Goal: Task Accomplishment & Management: Complete application form

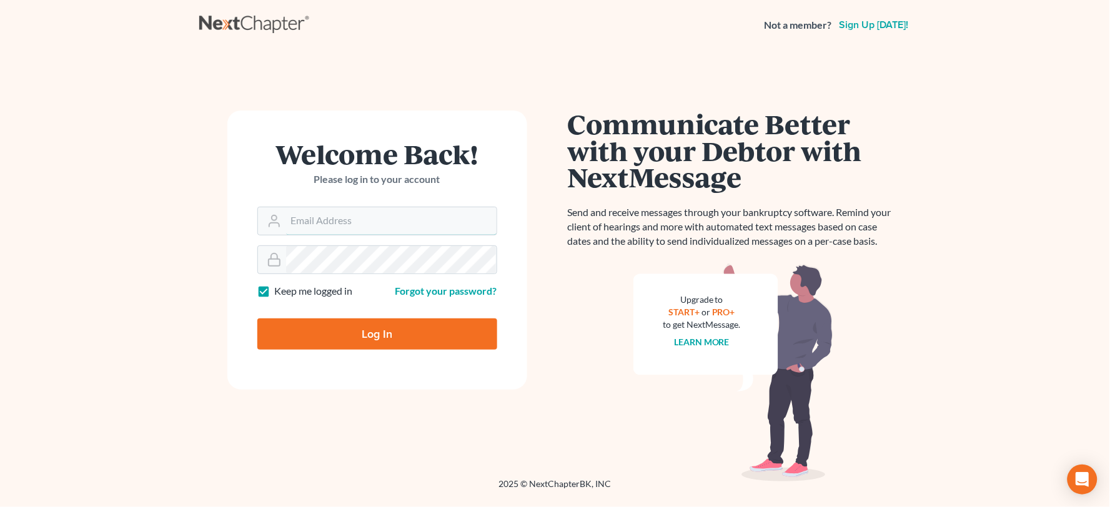
type input "[PERSON_NAME][EMAIL_ADDRESS][DOMAIN_NAME]"
click at [441, 336] on input "Log In" at bounding box center [377, 333] width 240 height 31
type input "Thinking..."
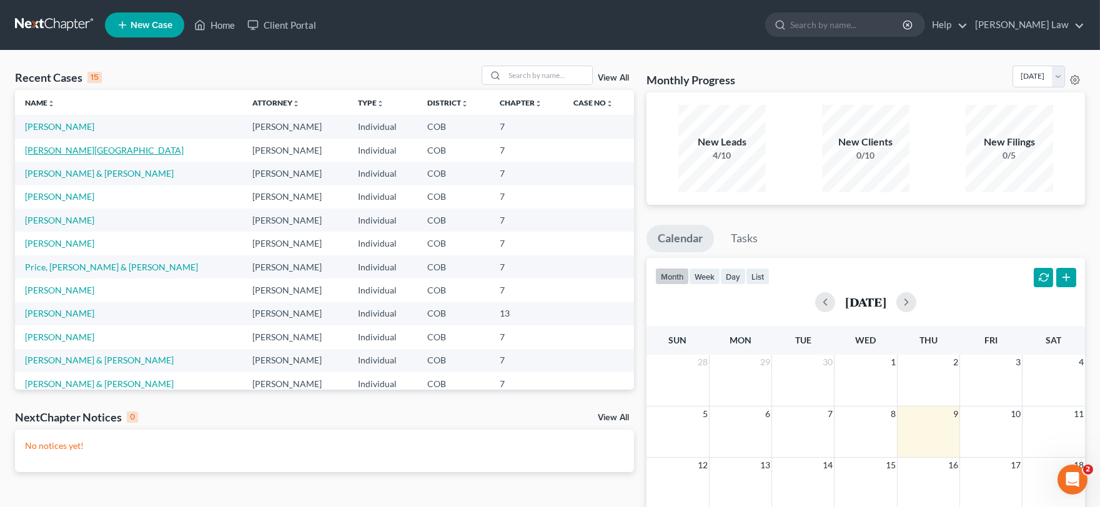
click at [61, 150] on link "Lane, Shannon" at bounding box center [104, 150] width 159 height 11
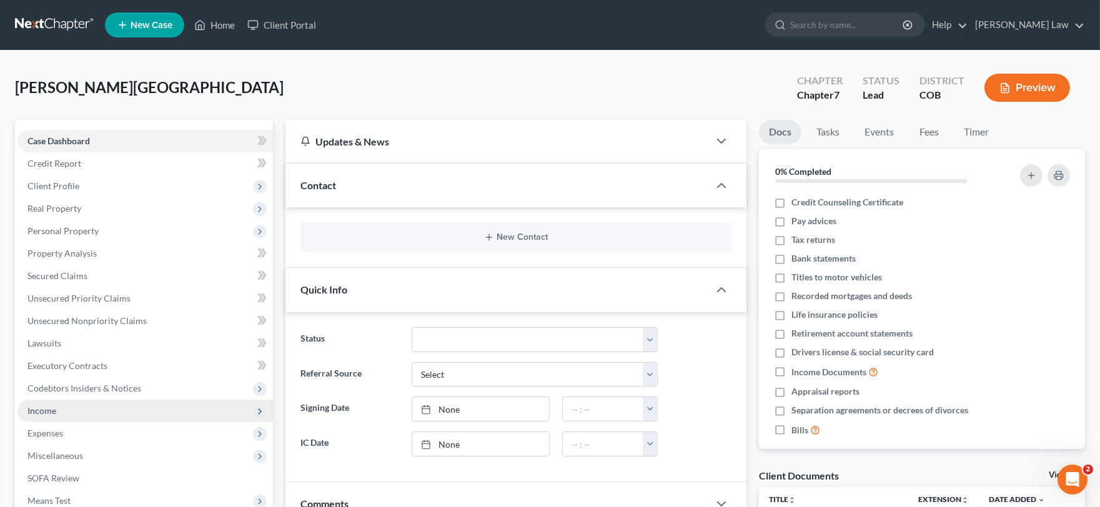
click at [55, 409] on span "Income" at bounding box center [41, 410] width 29 height 11
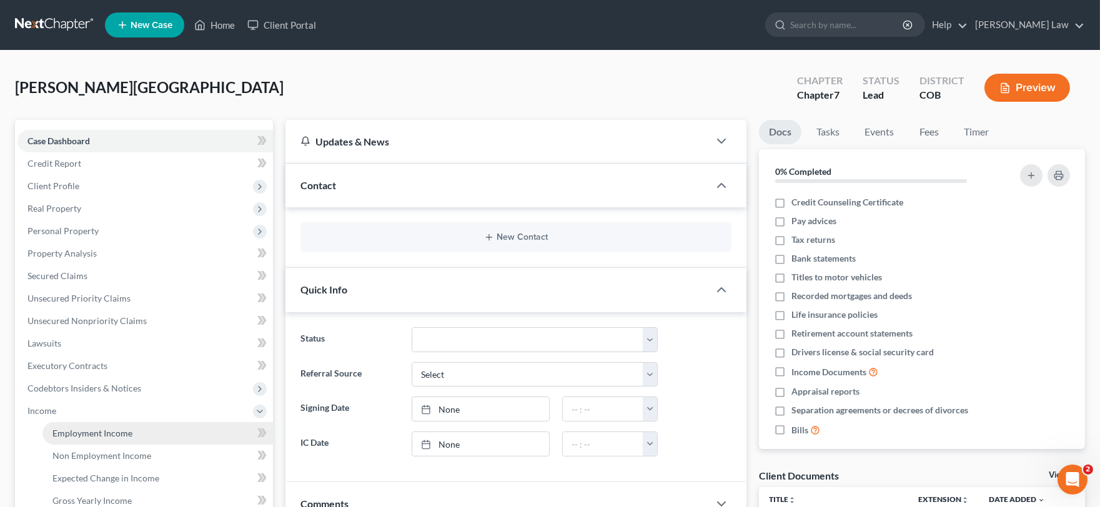
click at [94, 435] on span "Employment Income" at bounding box center [92, 433] width 80 height 11
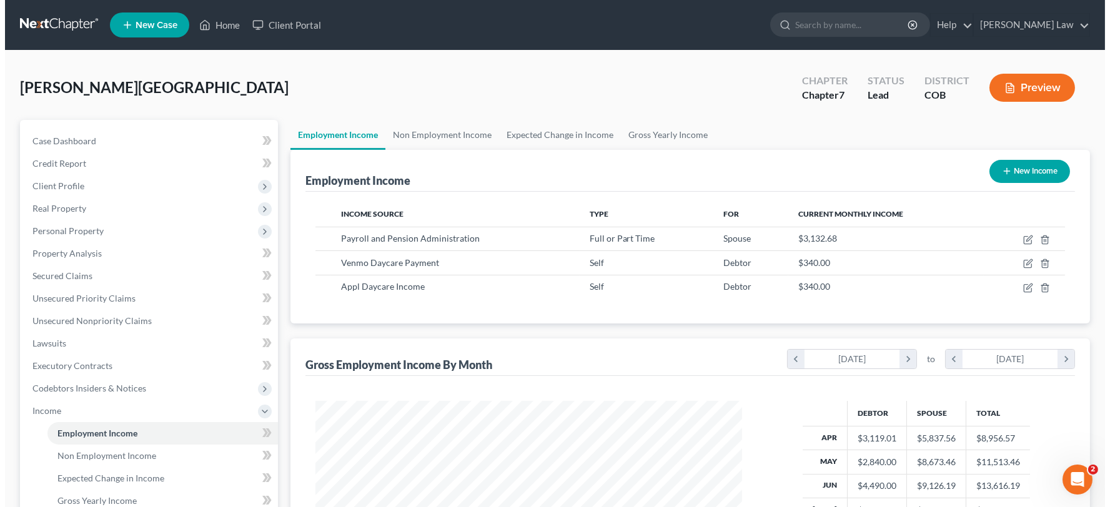
scroll to position [224, 451]
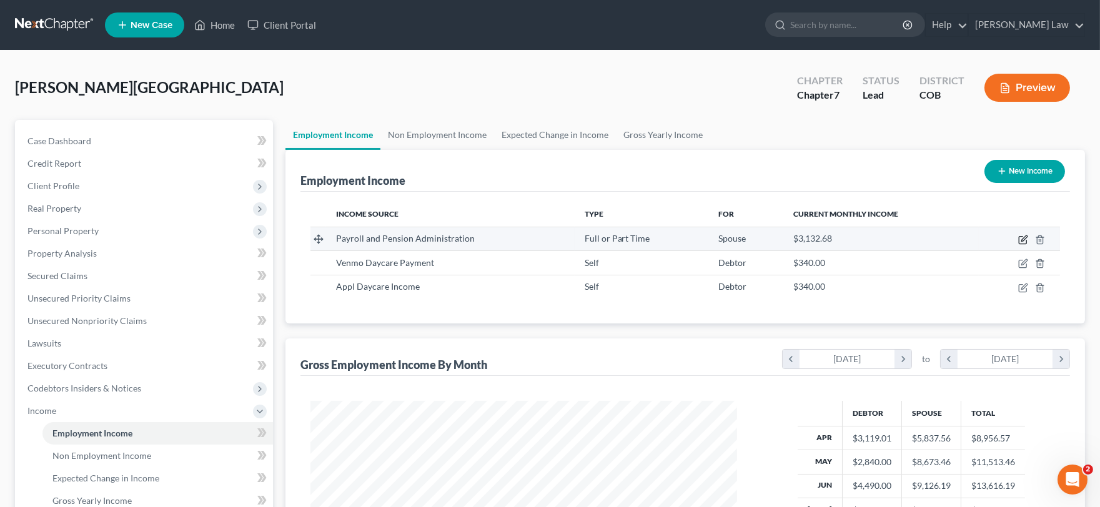
click at [1022, 238] on icon "button" at bounding box center [1023, 240] width 10 height 10
select select "0"
select select "5"
select select "0"
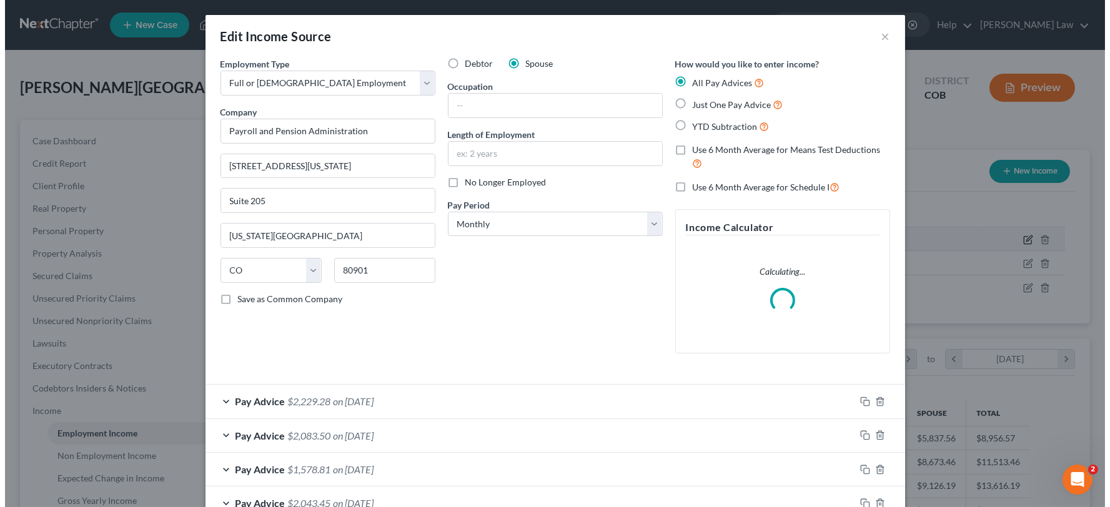
scroll to position [224, 456]
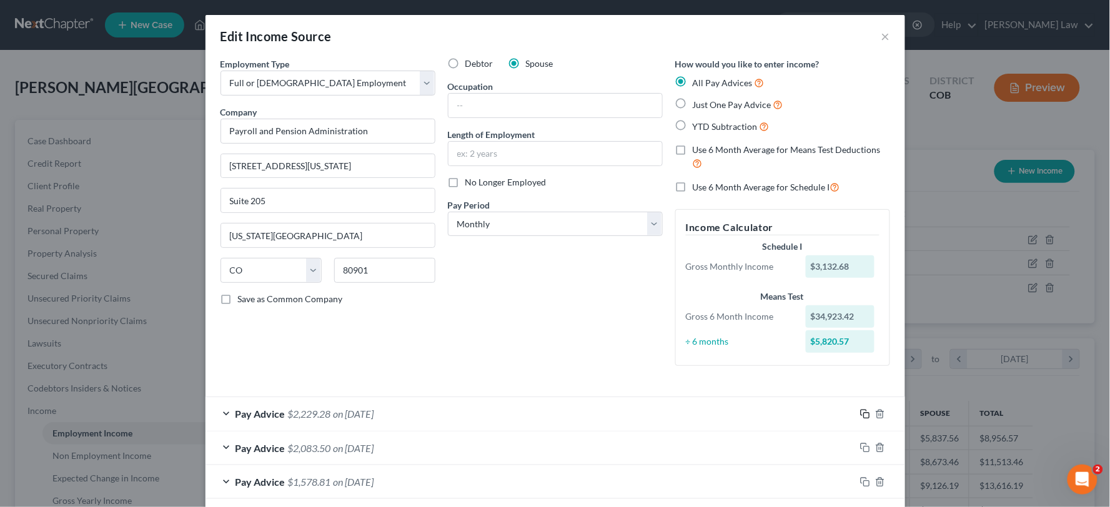
drag, startPoint x: 859, startPoint y: 417, endPoint x: 1000, endPoint y: 382, distance: 144.6
click at [860, 417] on icon "button" at bounding box center [865, 414] width 10 height 10
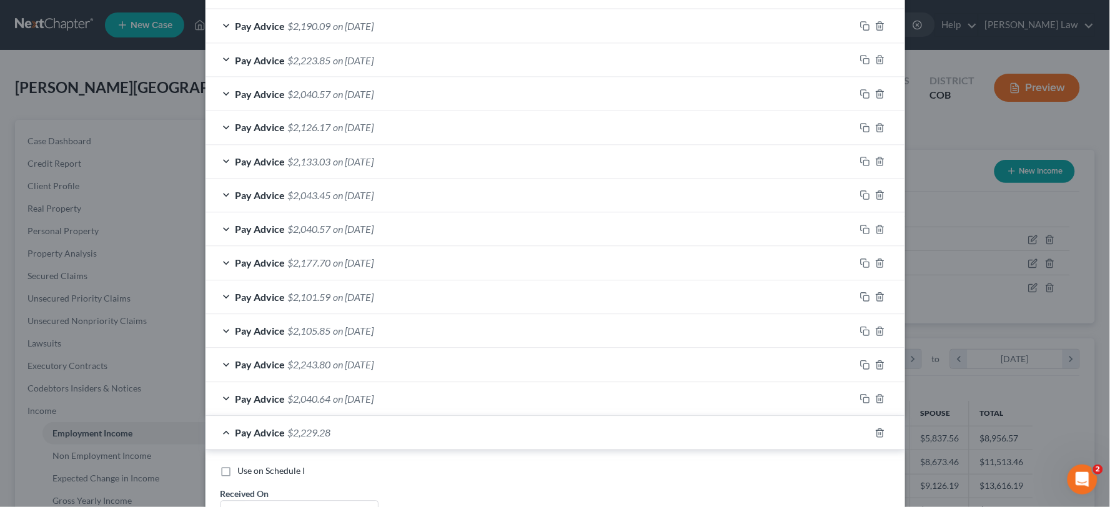
scroll to position [902, 0]
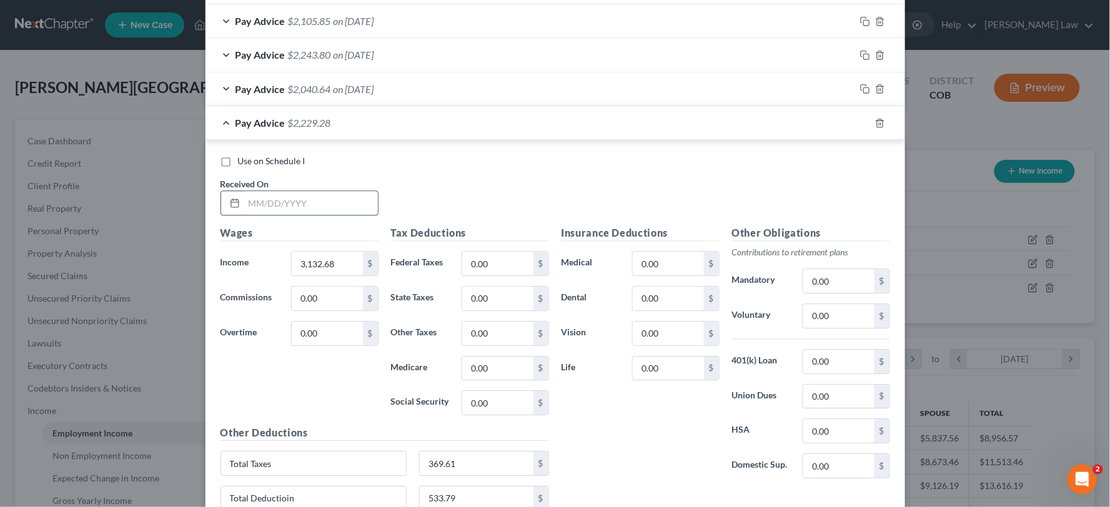
click at [267, 207] on input "text" at bounding box center [311, 203] width 134 height 24
type input "10/03/2025"
type input "2,985.6"
click at [440, 459] on input "369.61" at bounding box center [477, 463] width 114 height 24
type input "377.25"
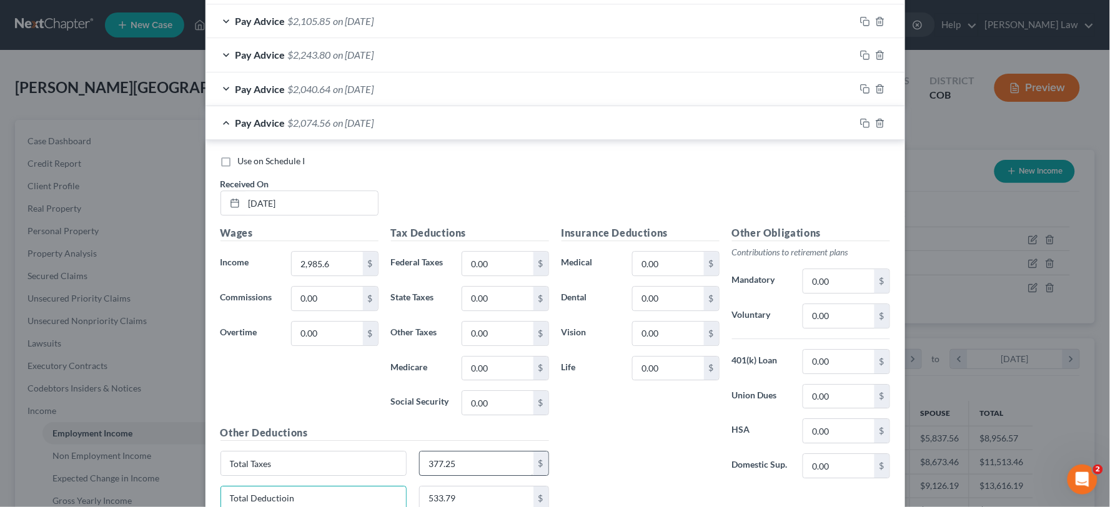
scroll to position [907, 0]
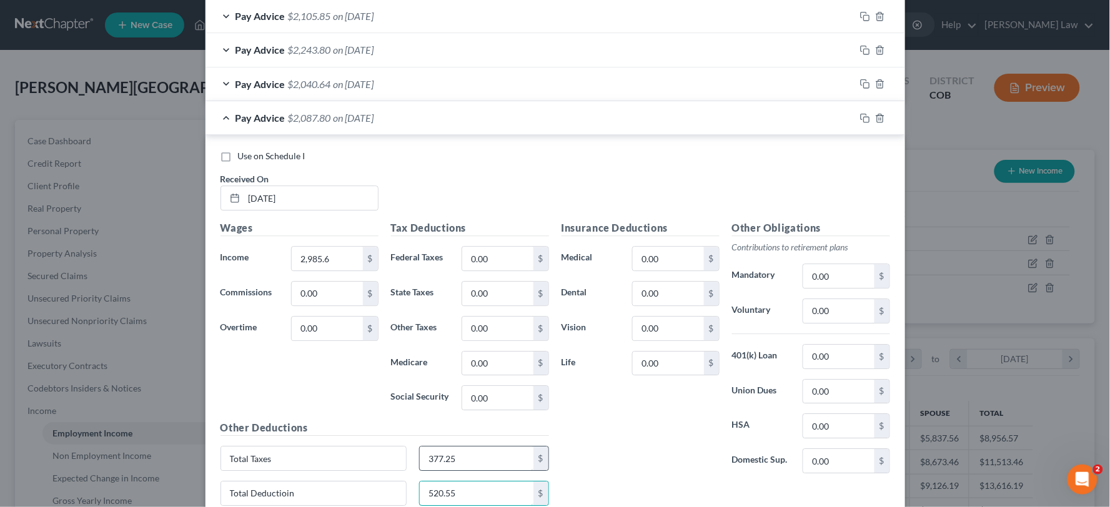
type input "520.55"
click at [434, 453] on input "377.25" at bounding box center [477, 458] width 114 height 24
type input "327.75"
click at [860, 119] on icon "button" at bounding box center [865, 118] width 10 height 10
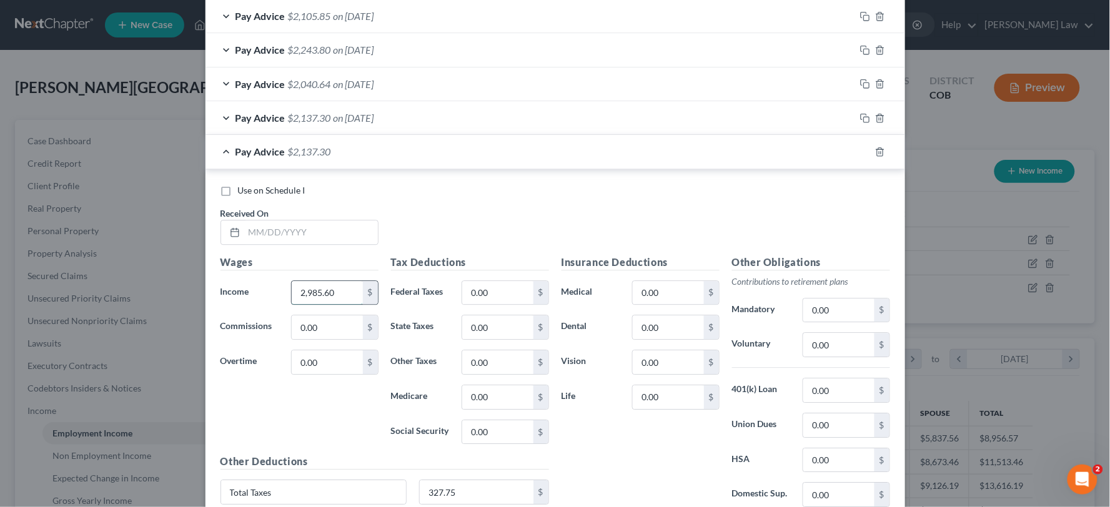
click at [308, 303] on input "2,985.60" at bounding box center [327, 293] width 71 height 24
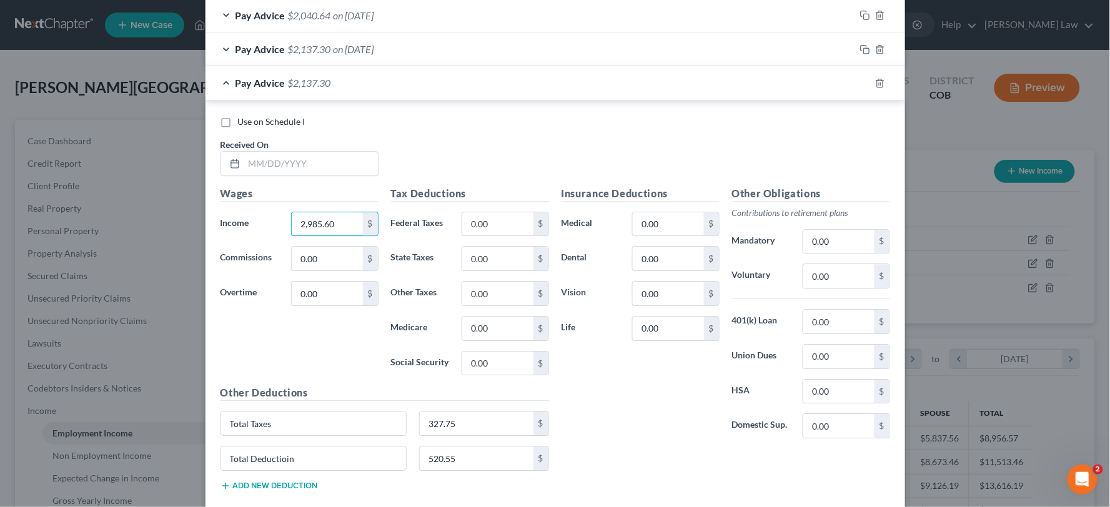
scroll to position [976, 0]
click at [331, 217] on input "2,985.60" at bounding box center [327, 224] width 71 height 24
type input "2,985.62"
click at [284, 159] on input "text" at bounding box center [311, 163] width 134 height 24
click at [325, 172] on input "text" at bounding box center [311, 163] width 134 height 24
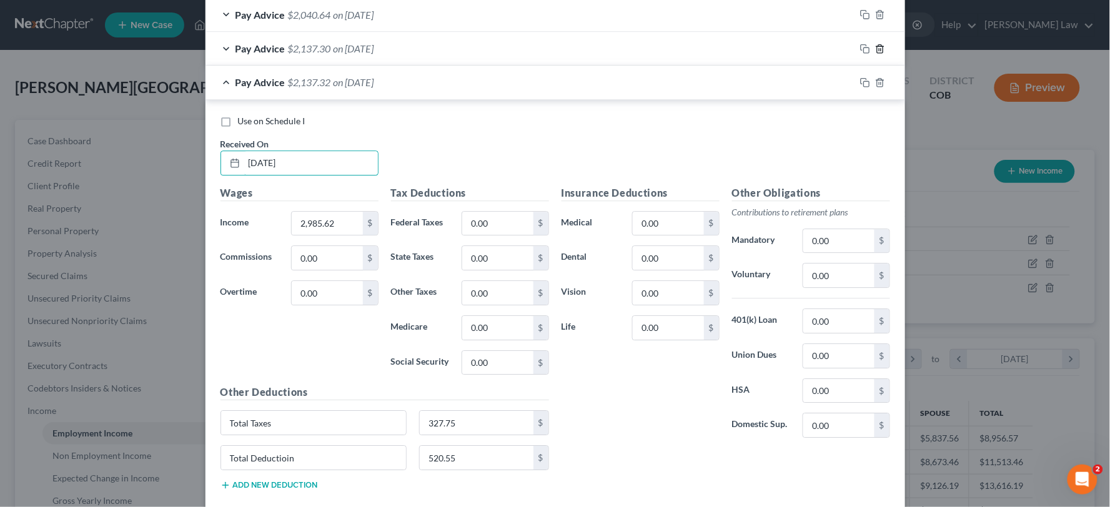
type input "10/03/2025"
click at [876, 46] on polyline "button" at bounding box center [879, 46] width 7 height 0
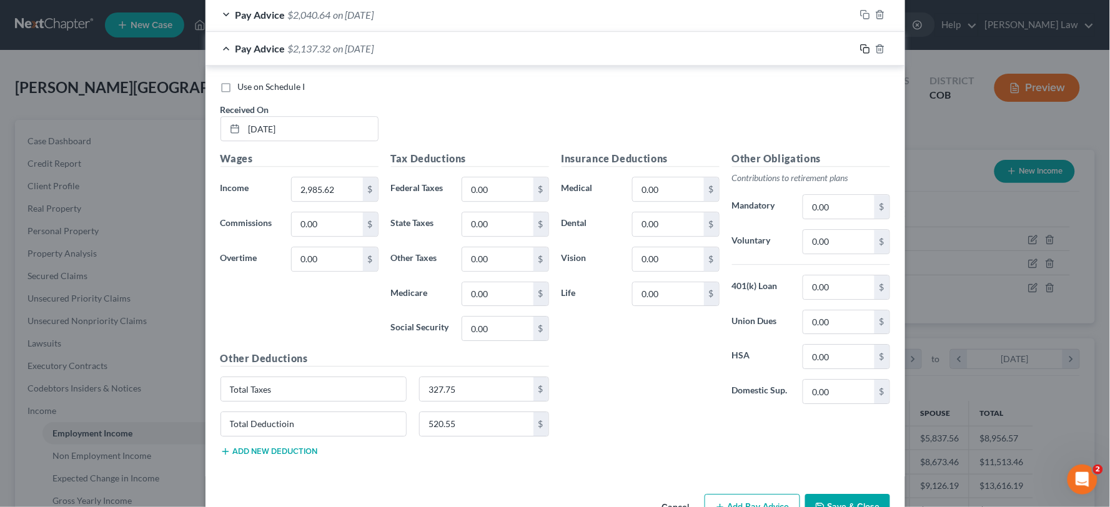
click at [860, 52] on icon "button" at bounding box center [865, 49] width 10 height 10
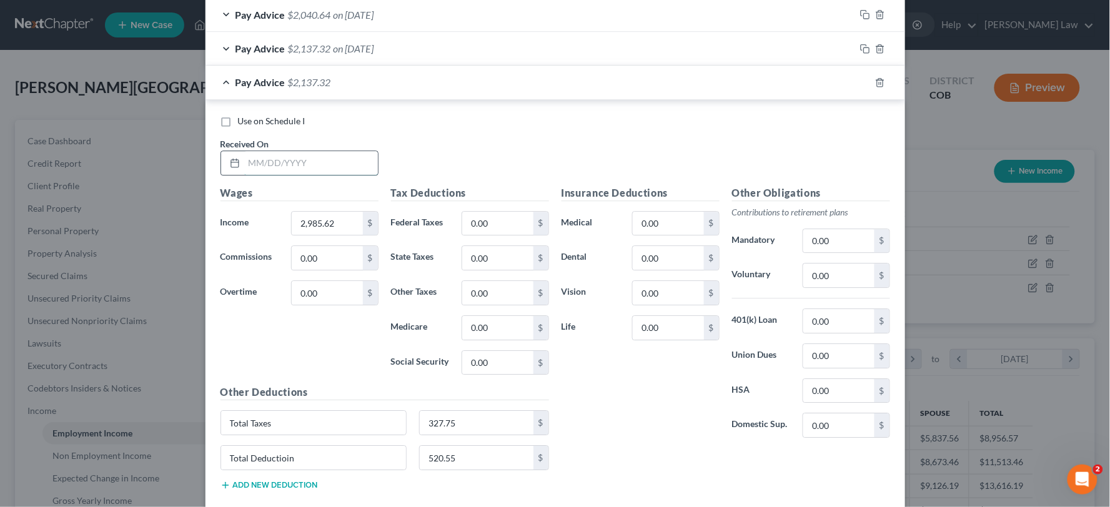
click at [247, 170] on input "text" at bounding box center [311, 163] width 134 height 24
type input "09/19/2025"
click at [325, 217] on input "2,985.62" at bounding box center [327, 224] width 71 height 24
drag, startPoint x: 346, startPoint y: 217, endPoint x: 264, endPoint y: 216, distance: 81.8
click at [264, 216] on div "Income * 2,985.62 $" at bounding box center [299, 223] width 170 height 25
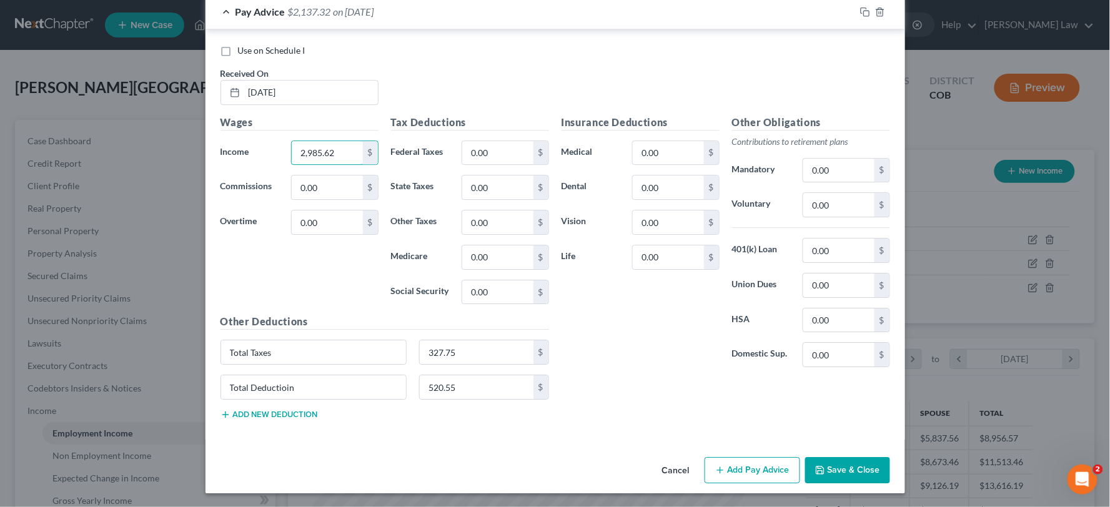
scroll to position [1050, 0]
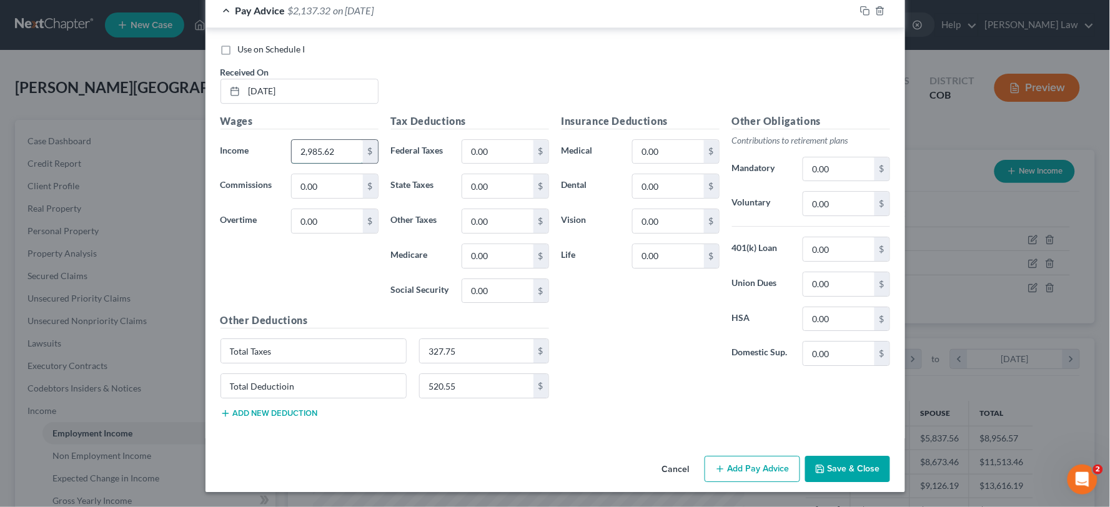
click at [347, 155] on input "2,985.62" at bounding box center [327, 152] width 71 height 24
drag, startPoint x: 347, startPoint y: 155, endPoint x: 279, endPoint y: 144, distance: 68.9
click at [279, 144] on div "Income * 2,985.62 $" at bounding box center [299, 151] width 170 height 25
type input "3,048.01"
click at [495, 352] on input "327.75" at bounding box center [477, 351] width 114 height 24
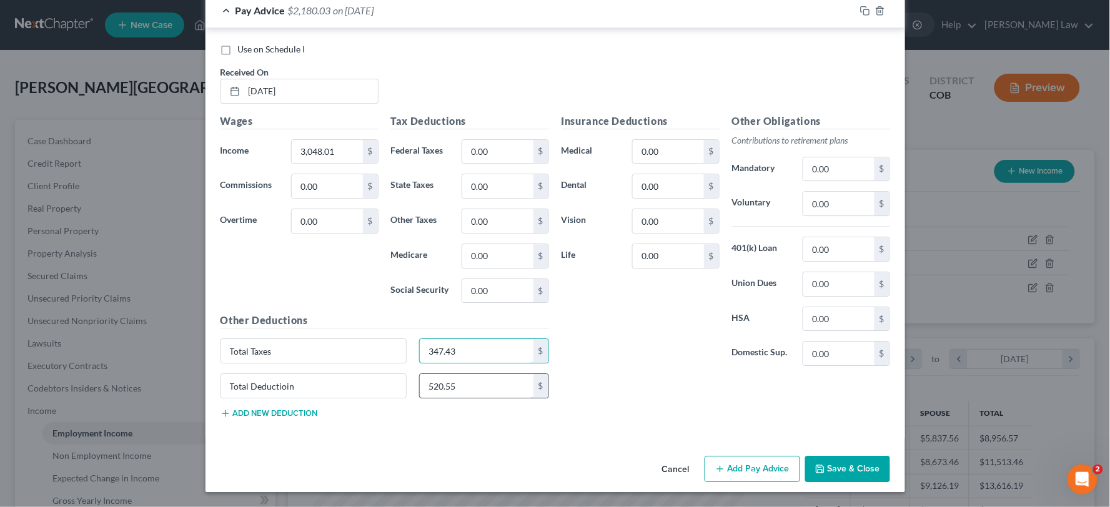
type input "347.43"
click at [475, 390] on input "520.55" at bounding box center [477, 386] width 114 height 24
type input "526.17"
click at [863, 10] on icon "button" at bounding box center [865, 11] width 10 height 10
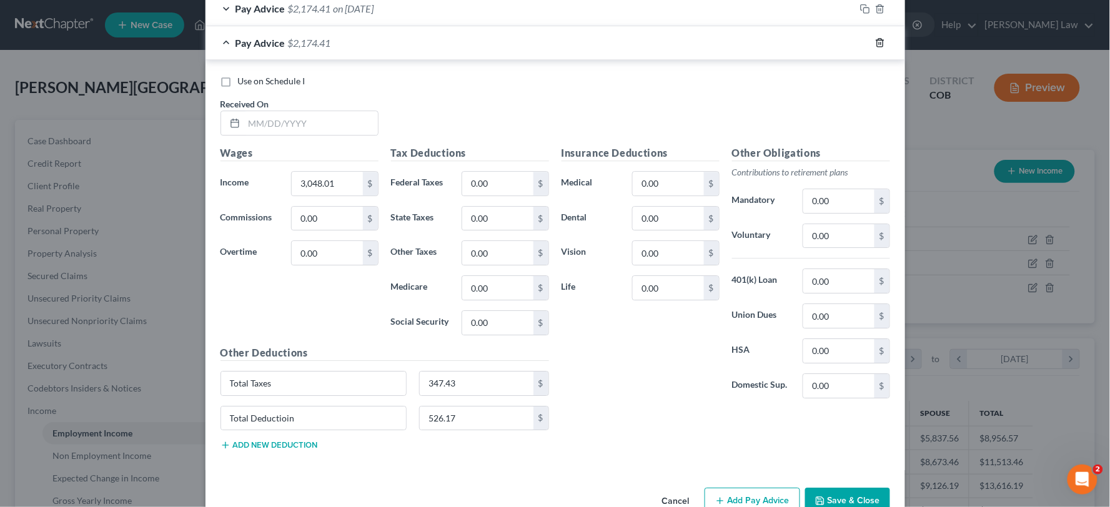
click at [875, 46] on icon "button" at bounding box center [880, 42] width 10 height 10
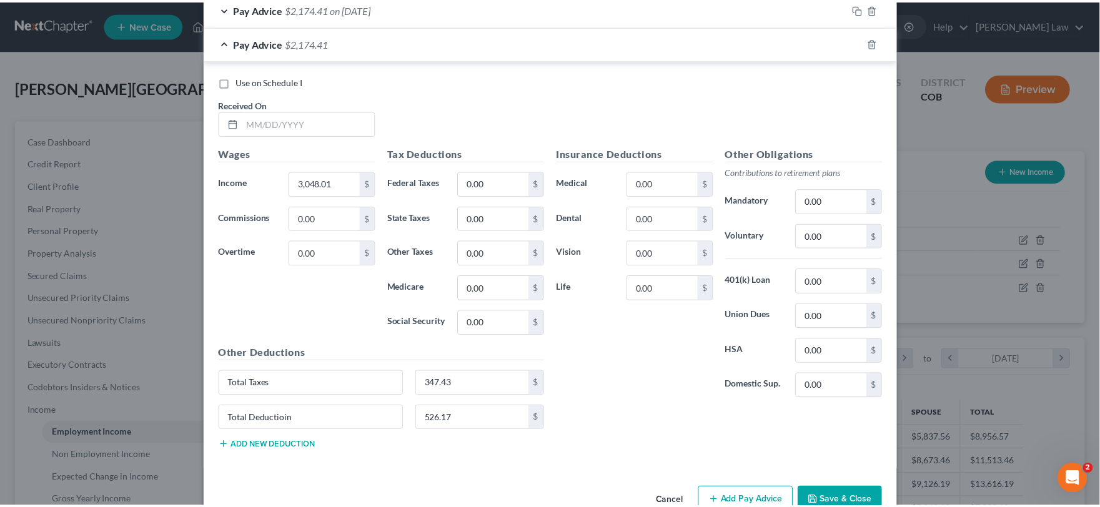
scroll to position [638, 0]
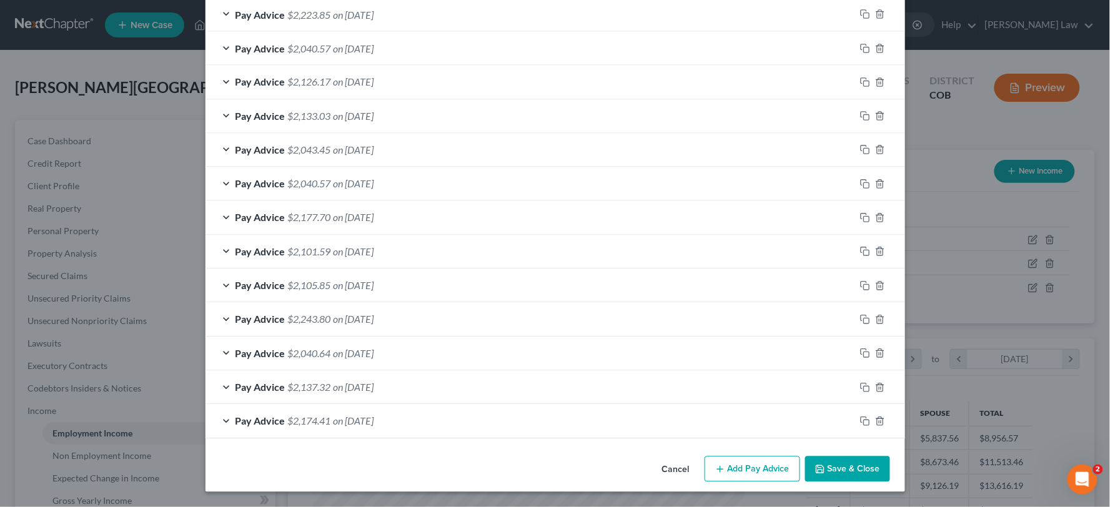
click at [834, 463] on button "Save & Close" at bounding box center [847, 469] width 85 height 26
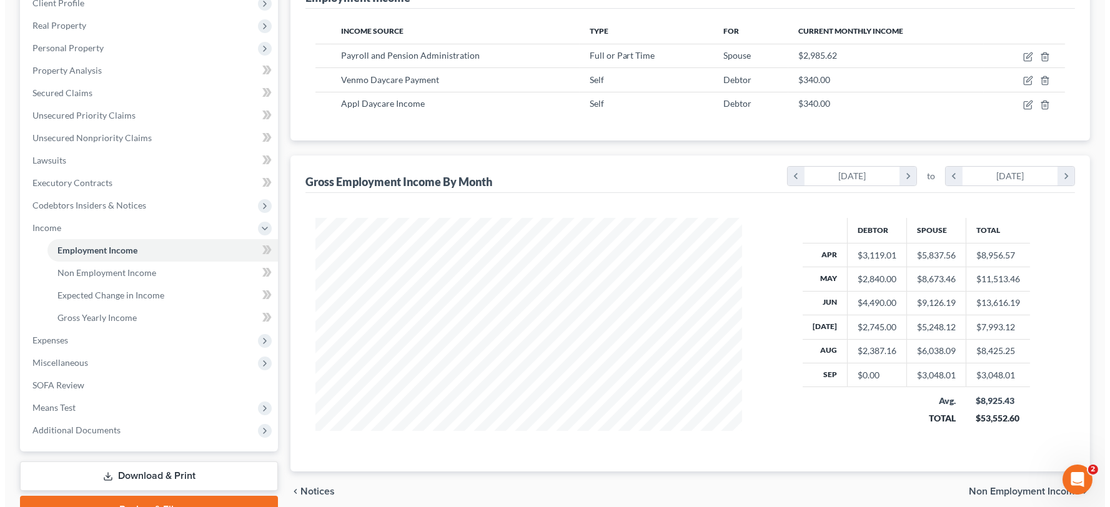
scroll to position [208, 0]
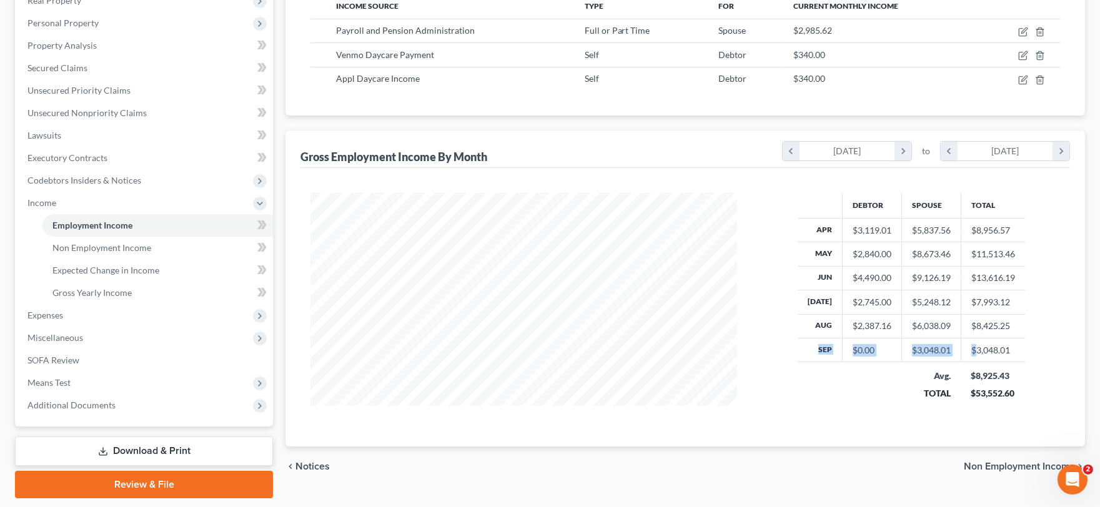
drag, startPoint x: 806, startPoint y: 348, endPoint x: 972, endPoint y: 347, distance: 166.1
click at [972, 347] on div "Debtor Spouse Total Apr $3,119.01 $5,837.56 $8,956.57 May $2,840.00 $8,673.46 $…" at bounding box center [910, 305] width 323 height 224
click at [1023, 34] on icon "button" at bounding box center [1023, 32] width 10 height 10
select select "0"
select select "5"
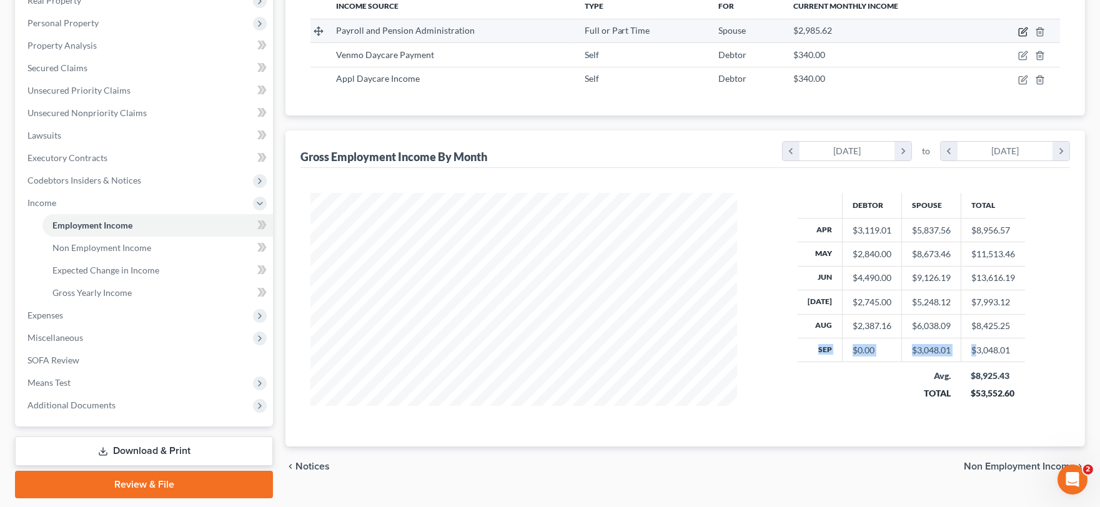
select select "0"
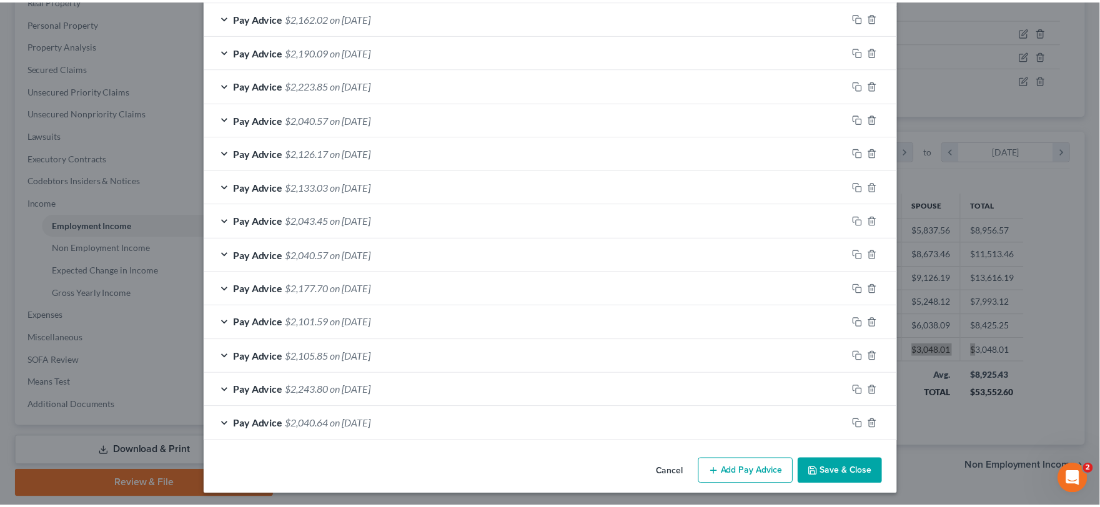
scroll to position [638, 0]
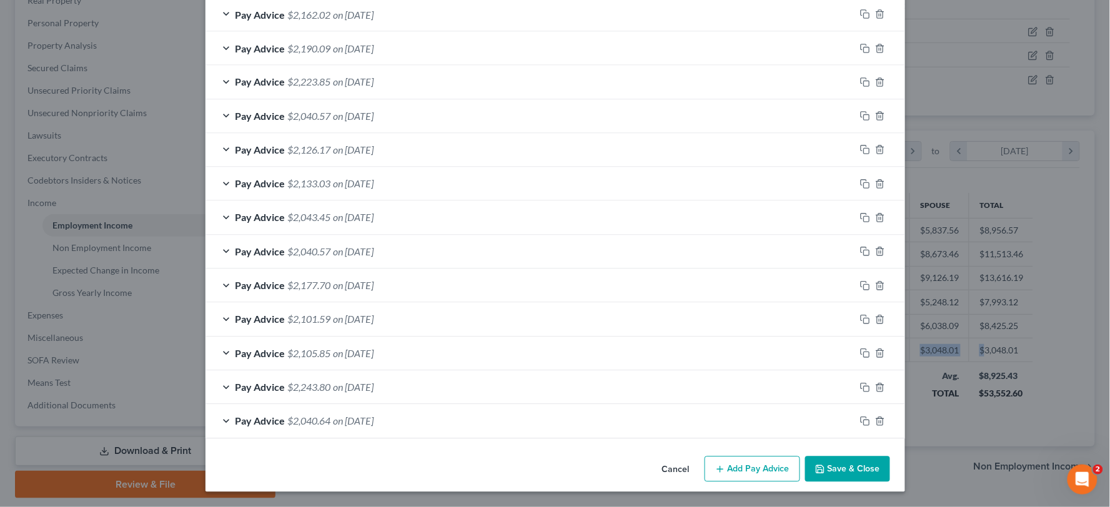
drag, startPoint x: 860, startPoint y: 465, endPoint x: 865, endPoint y: 458, distance: 8.0
click at [860, 463] on button "Save & Close" at bounding box center [847, 469] width 85 height 26
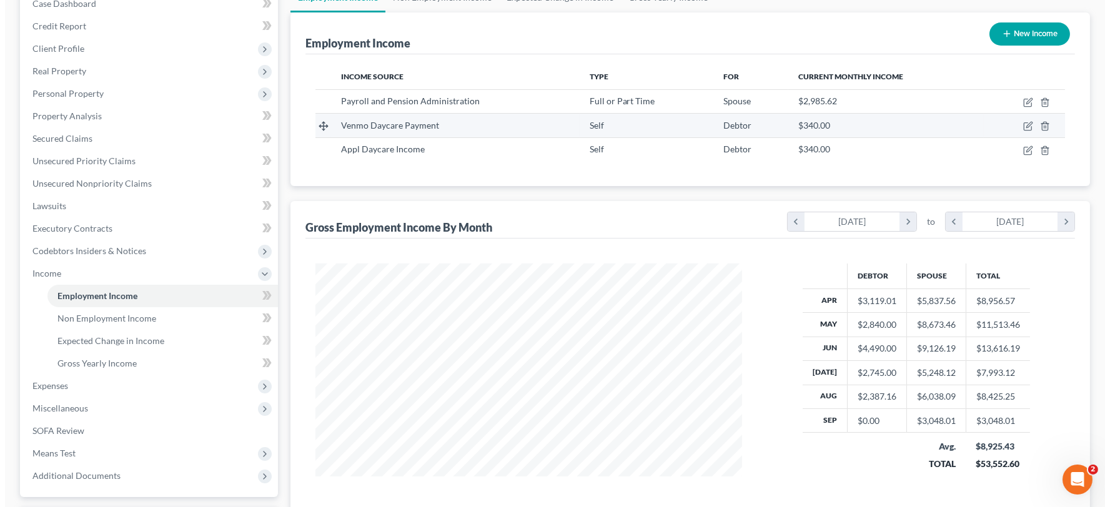
scroll to position [69, 0]
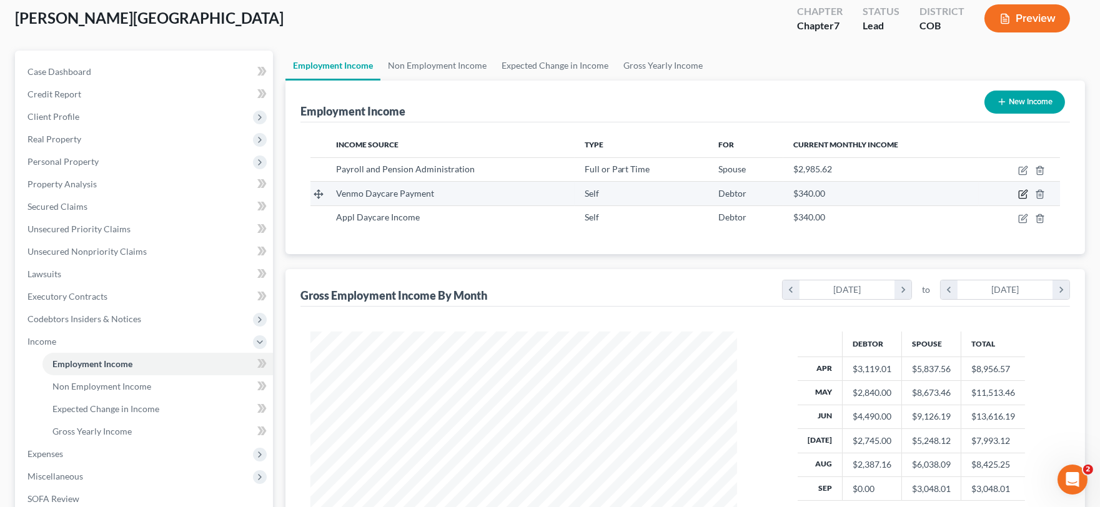
click at [1020, 189] on icon "button" at bounding box center [1023, 194] width 10 height 10
select select "1"
select select "0"
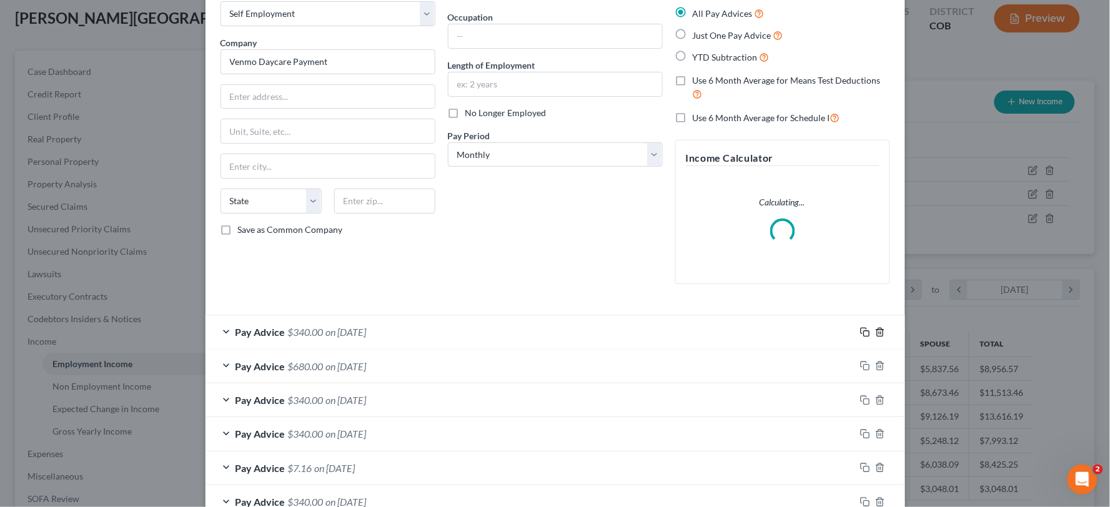
drag, startPoint x: 858, startPoint y: 328, endPoint x: 876, endPoint y: 330, distance: 18.2
click at [860, 328] on icon "button" at bounding box center [863, 331] width 6 height 6
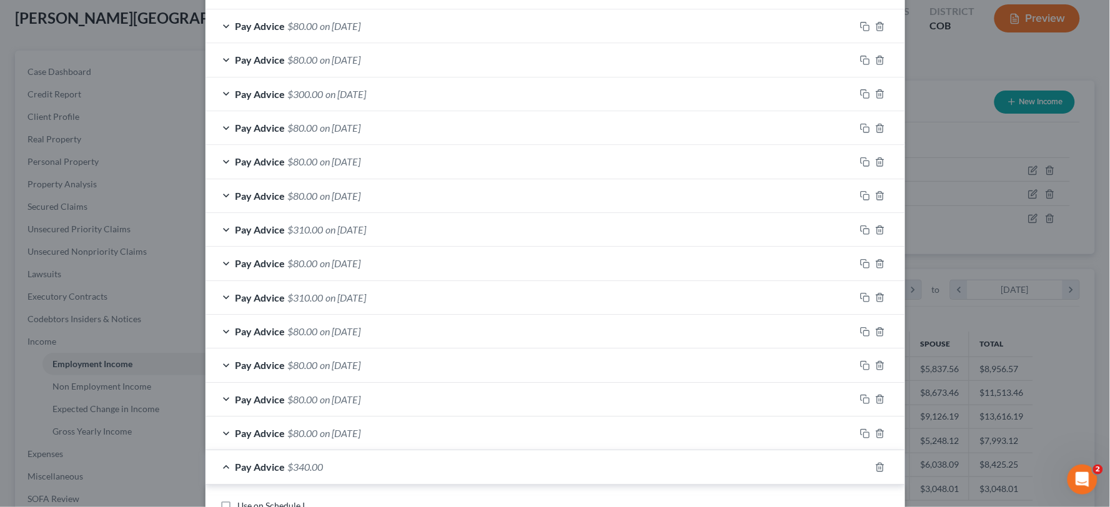
scroll to position [2365, 0]
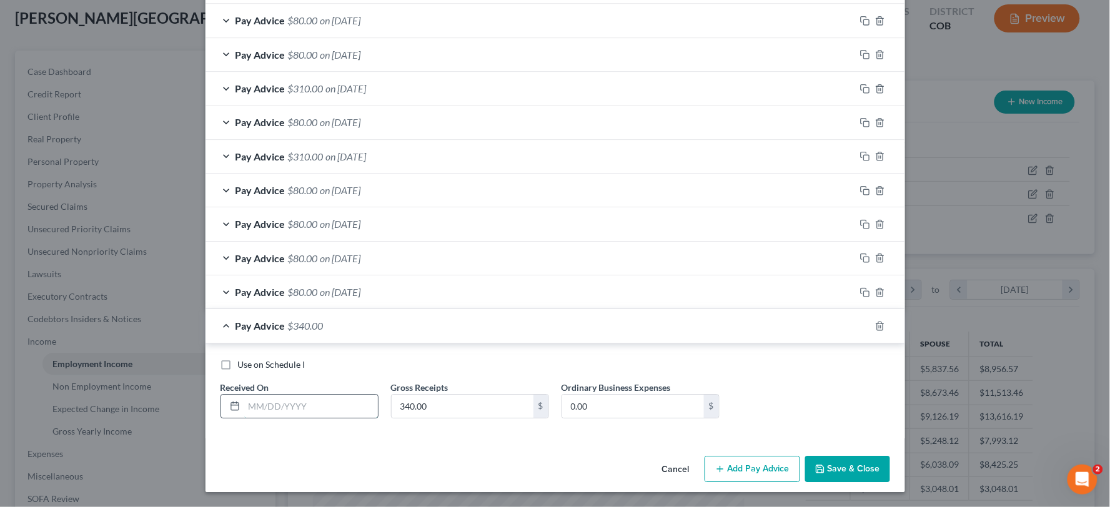
click at [287, 415] on input "text" at bounding box center [311, 407] width 134 height 24
type input "09/02/2025"
click at [860, 325] on icon "button" at bounding box center [865, 326] width 10 height 10
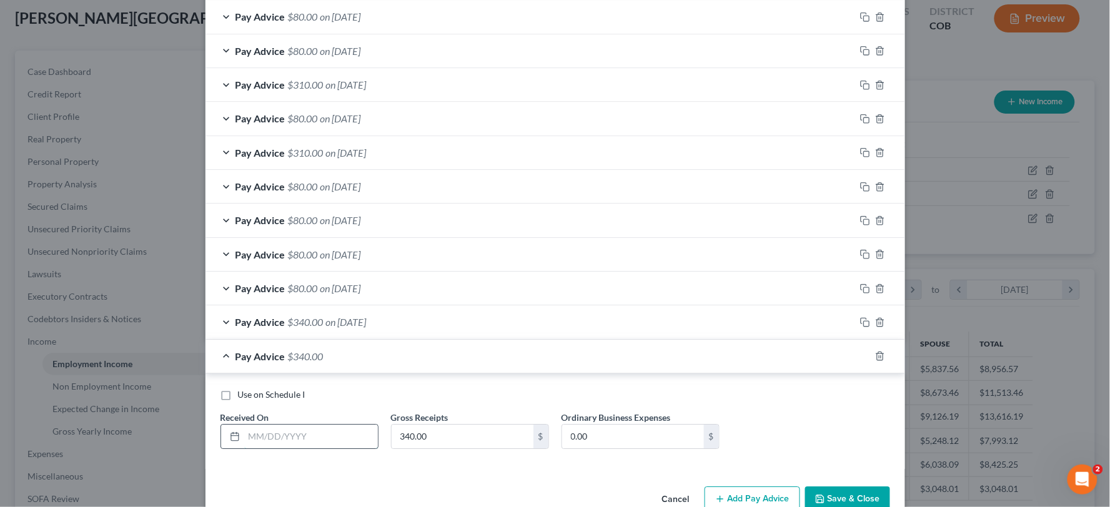
click at [327, 446] on input "text" at bounding box center [311, 437] width 134 height 24
type input "09/09/2025"
type input "680.00"
click at [860, 360] on icon "button" at bounding box center [865, 356] width 10 height 10
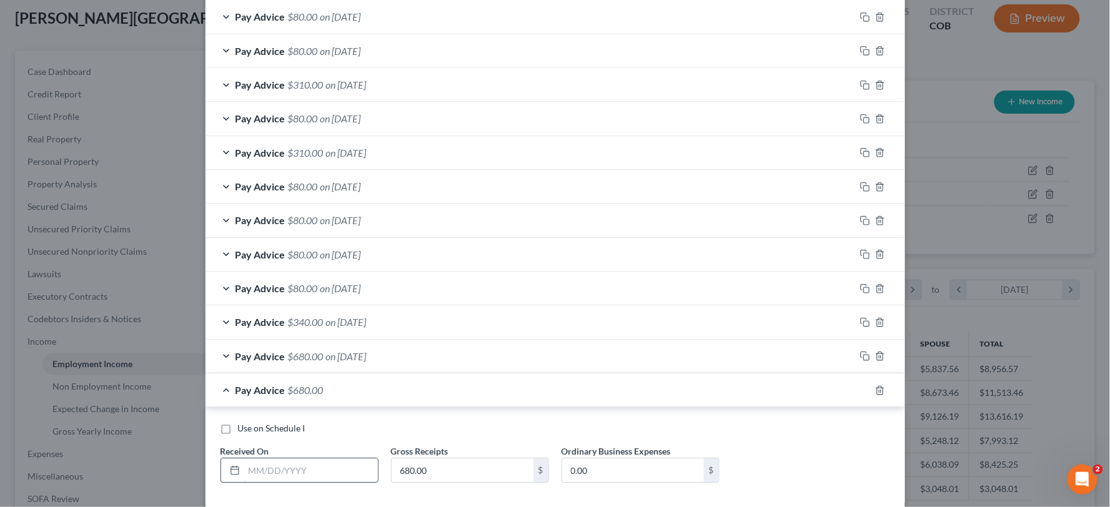
click at [342, 481] on input "text" at bounding box center [311, 470] width 134 height 24
type input "09/23/2025"
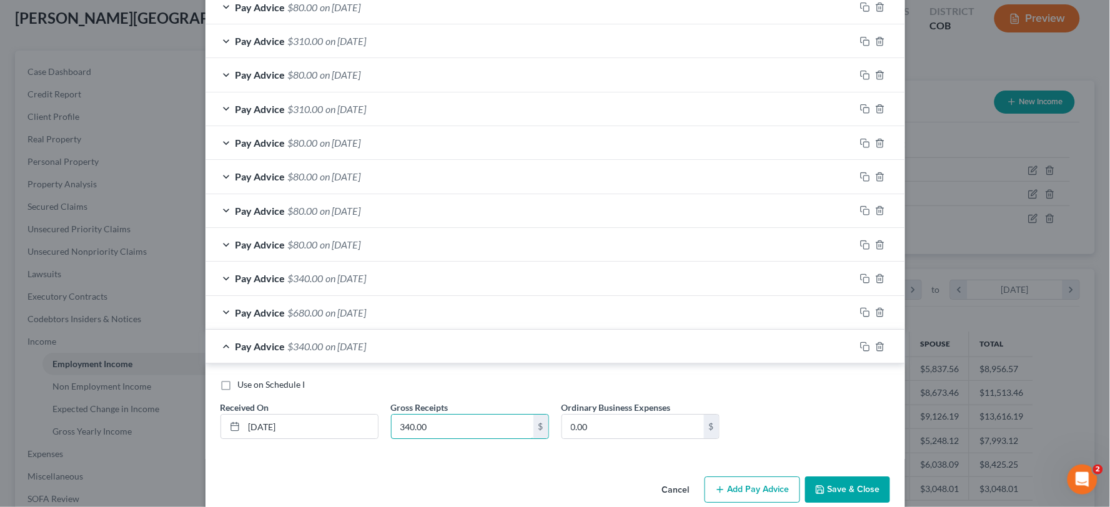
scroll to position [2433, 0]
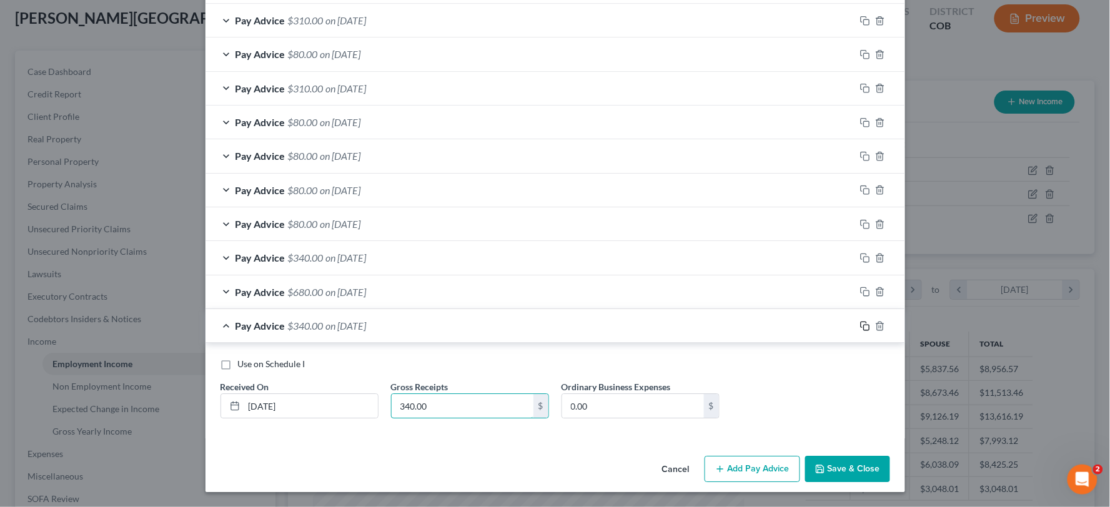
type input "340.00"
click at [862, 323] on icon "button" at bounding box center [865, 326] width 10 height 10
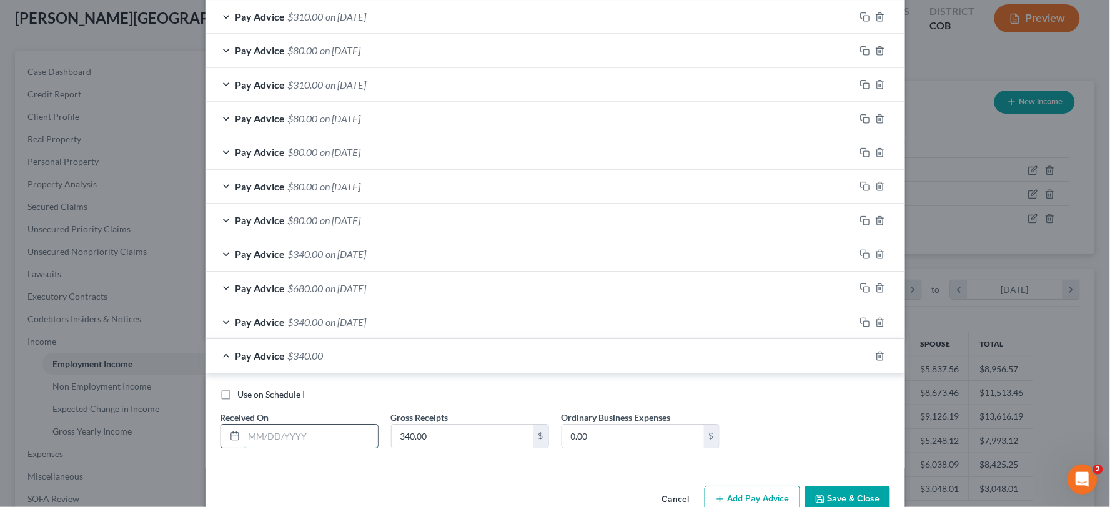
click at [348, 434] on input "text" at bounding box center [311, 437] width 134 height 24
type input "09/30/2025"
type input "340.00"
click at [836, 498] on button "Save & Close" at bounding box center [847, 499] width 85 height 26
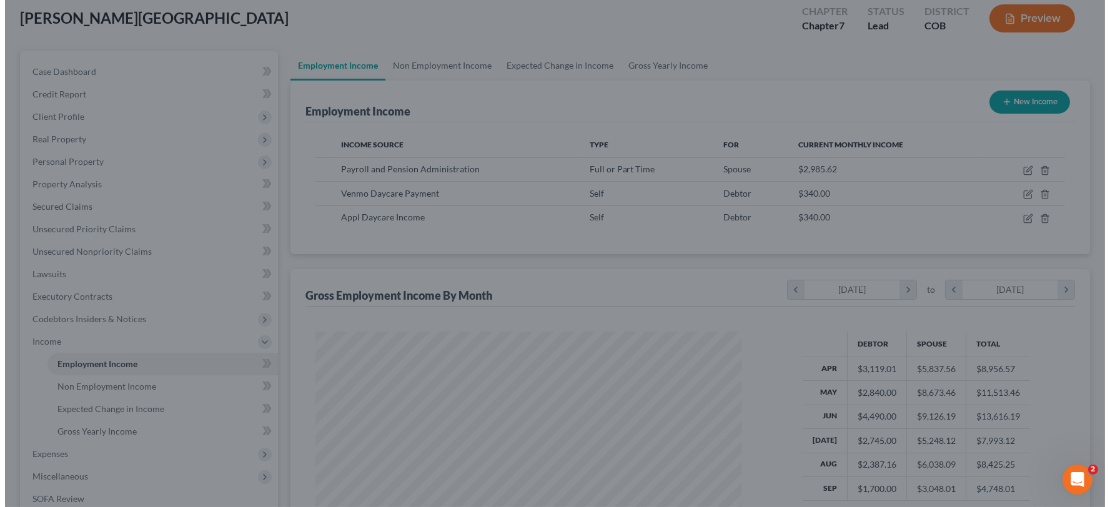
scroll to position [624226, 623998]
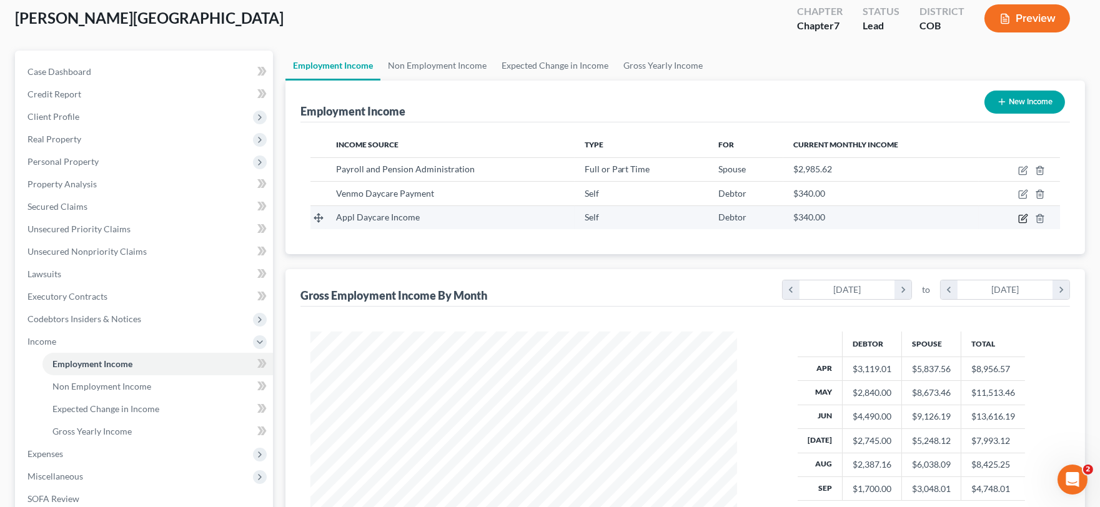
click at [1018, 220] on icon "button" at bounding box center [1023, 219] width 10 height 10
select select "1"
select select "0"
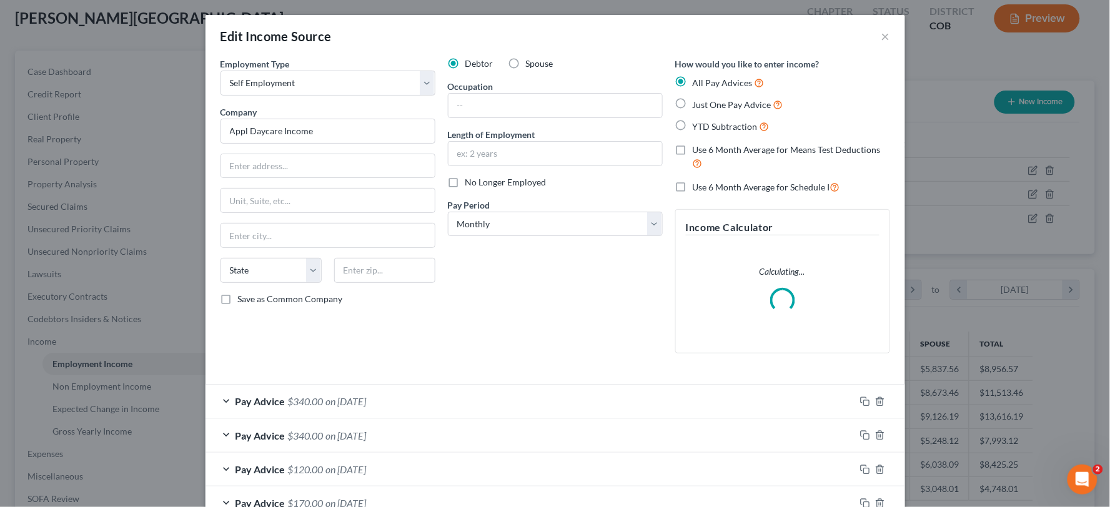
scroll to position [224, 456]
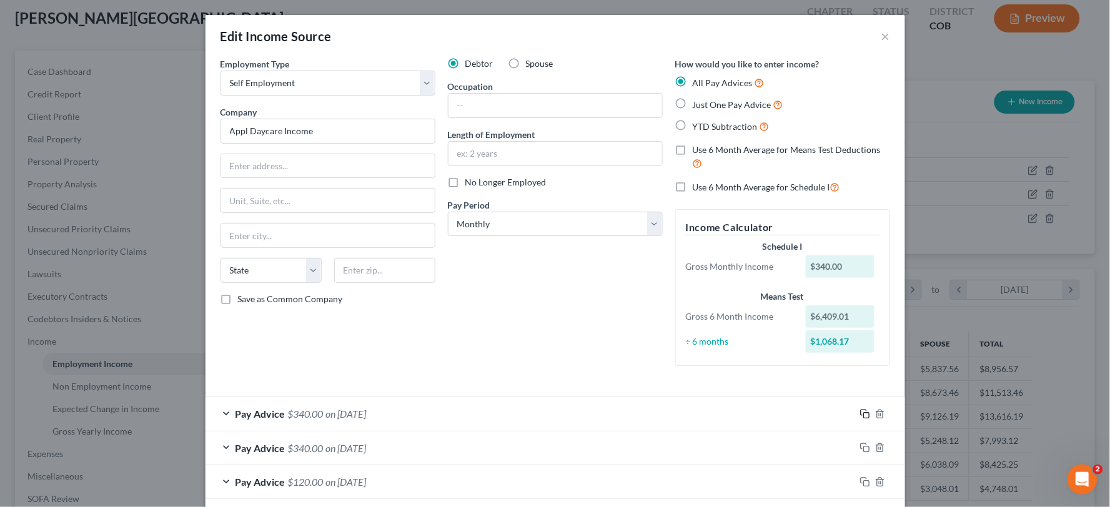
click at [860, 413] on icon "button" at bounding box center [865, 414] width 10 height 10
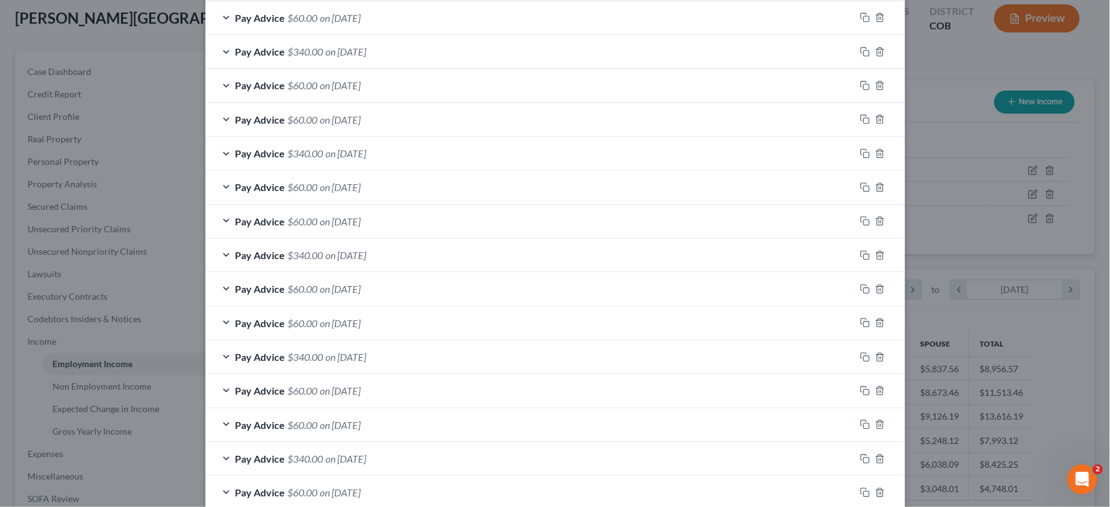
scroll to position [1719, 0]
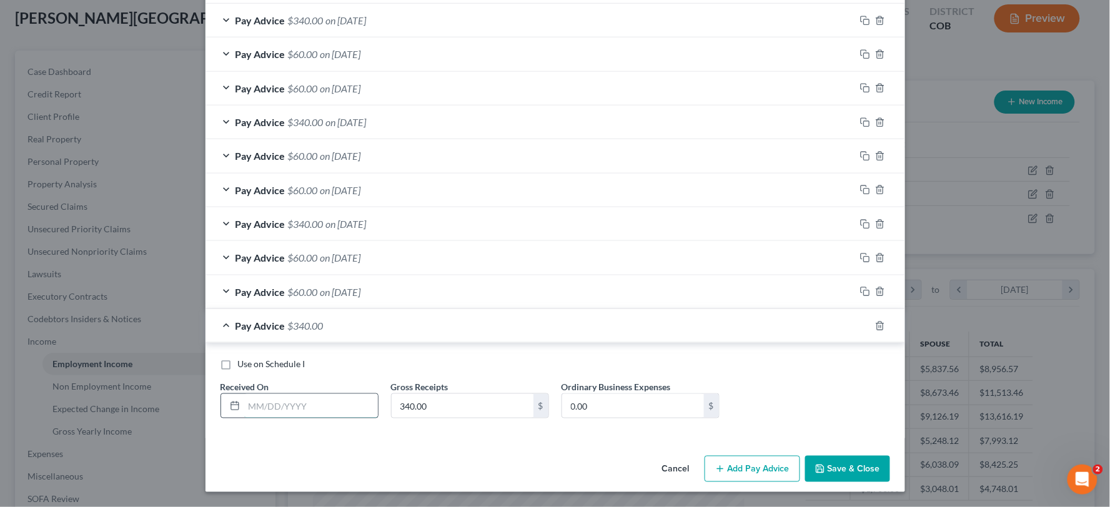
click at [303, 402] on input "text" at bounding box center [311, 406] width 134 height 24
type input "10/06/2025"
click at [860, 322] on icon "button" at bounding box center [863, 325] width 6 height 6
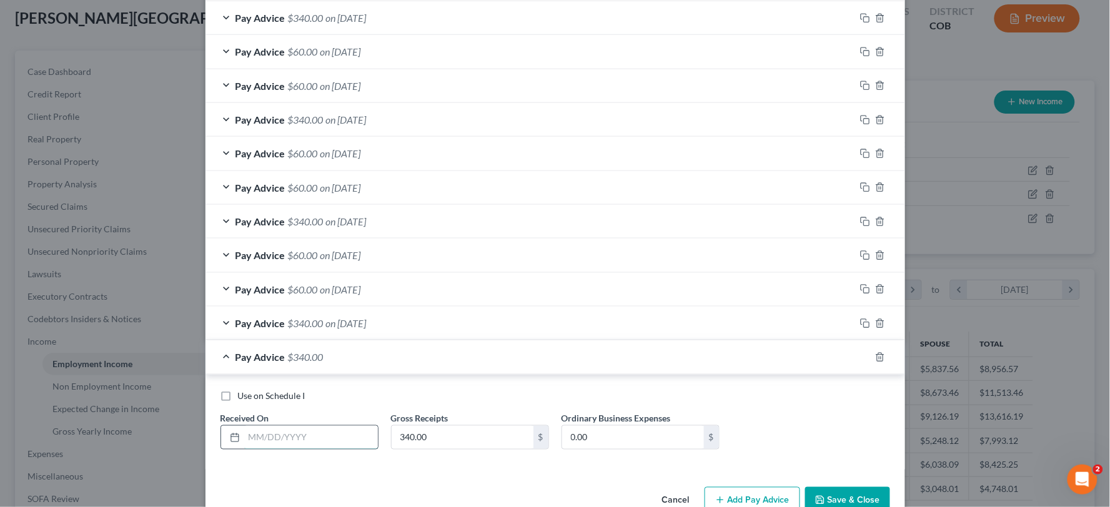
click at [351, 435] on input "text" at bounding box center [311, 438] width 134 height 24
type input "09/23/2025"
click at [860, 362] on icon "button" at bounding box center [865, 357] width 10 height 10
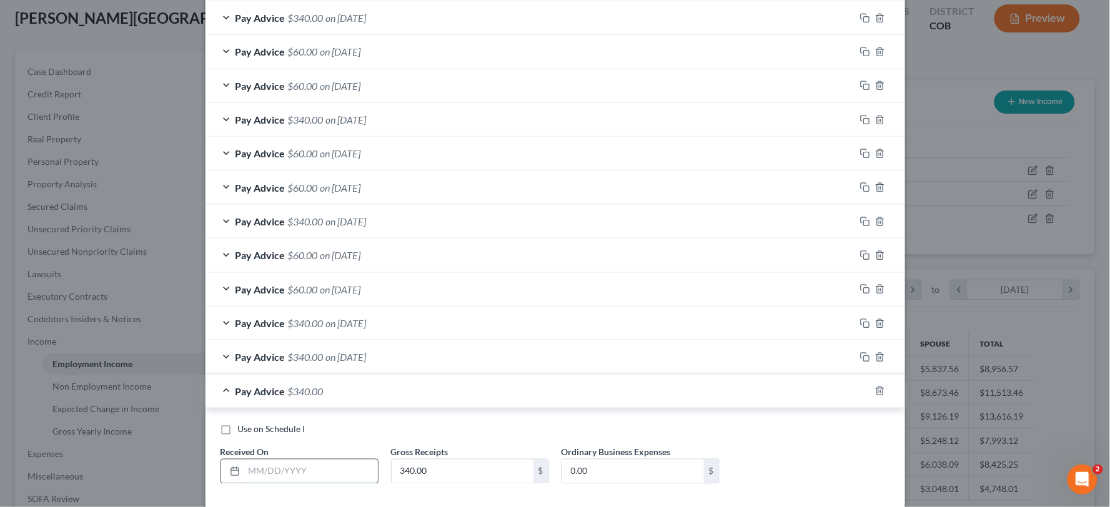
click at [247, 473] on input "text" at bounding box center [311, 472] width 134 height 24
type input "09/08/2025"
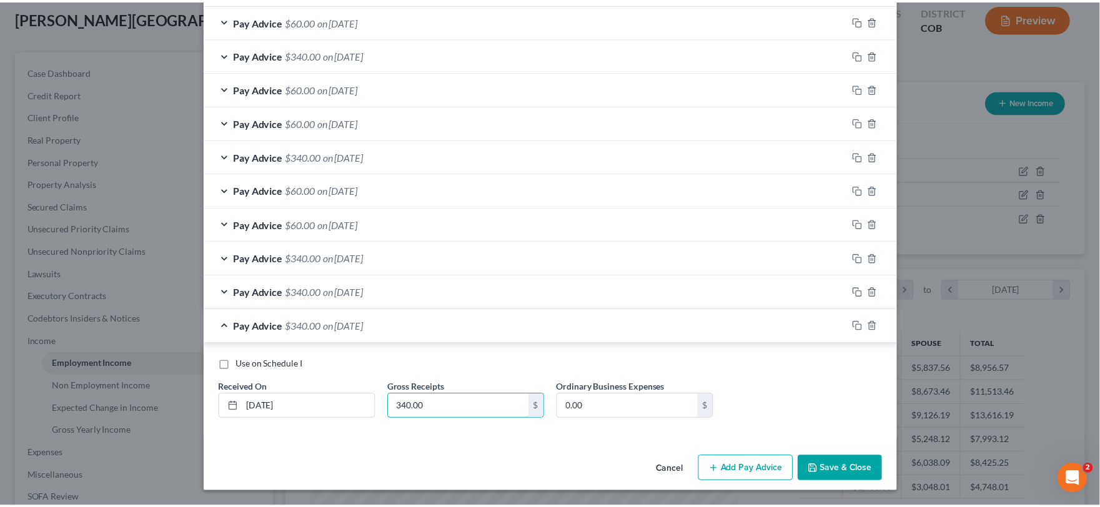
scroll to position [1787, 0]
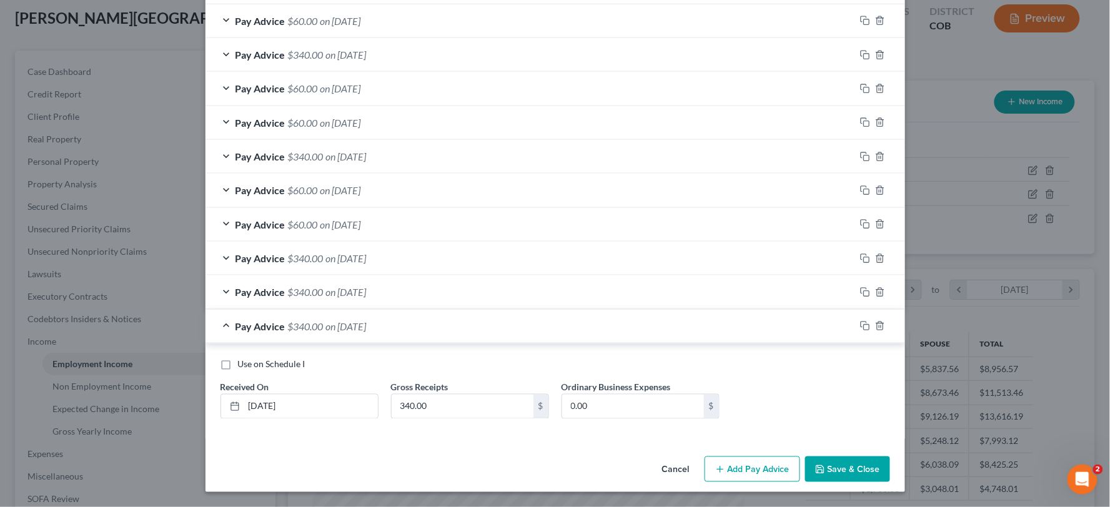
click at [829, 480] on button "Save & Close" at bounding box center [847, 469] width 85 height 26
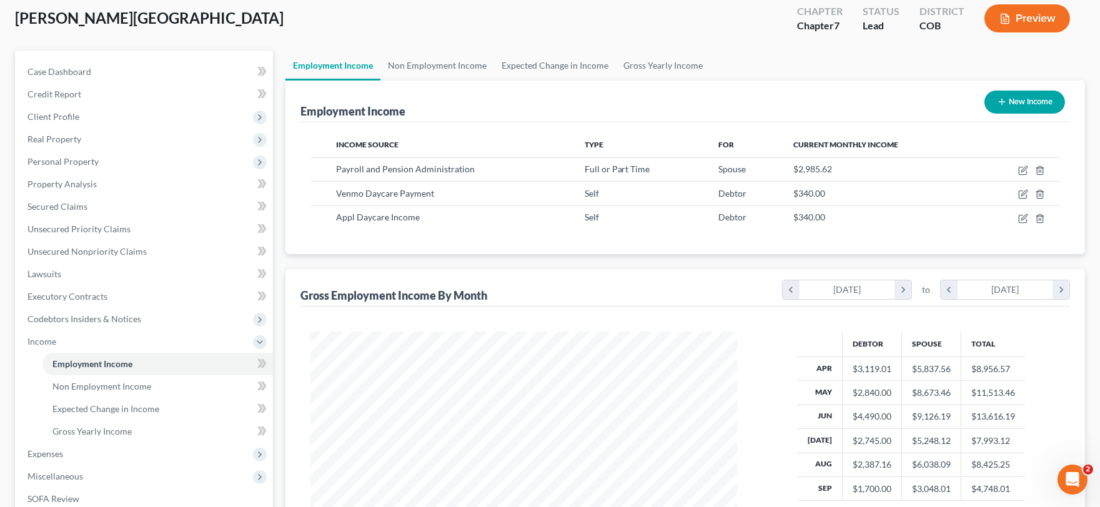
scroll to position [624226, 623998]
click at [1078, 474] on icon "Open Intercom Messenger" at bounding box center [1070, 478] width 21 height 21
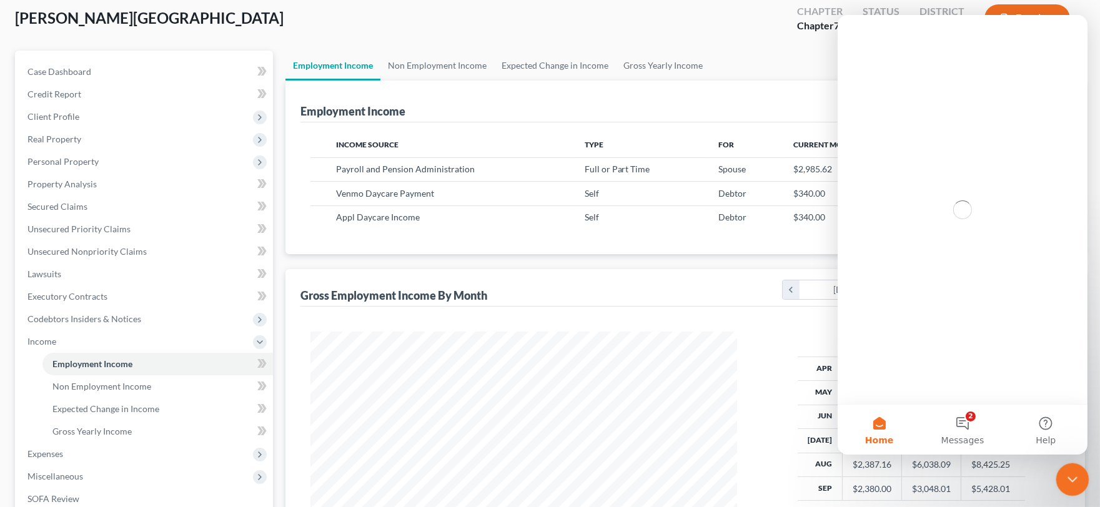
scroll to position [0, 0]
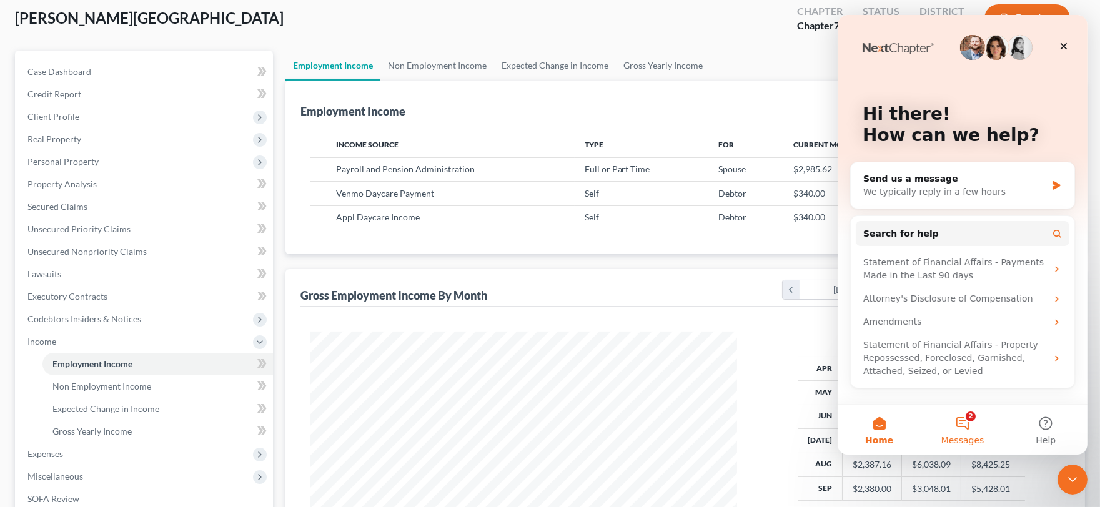
click at [959, 438] on span "Messages" at bounding box center [961, 440] width 43 height 9
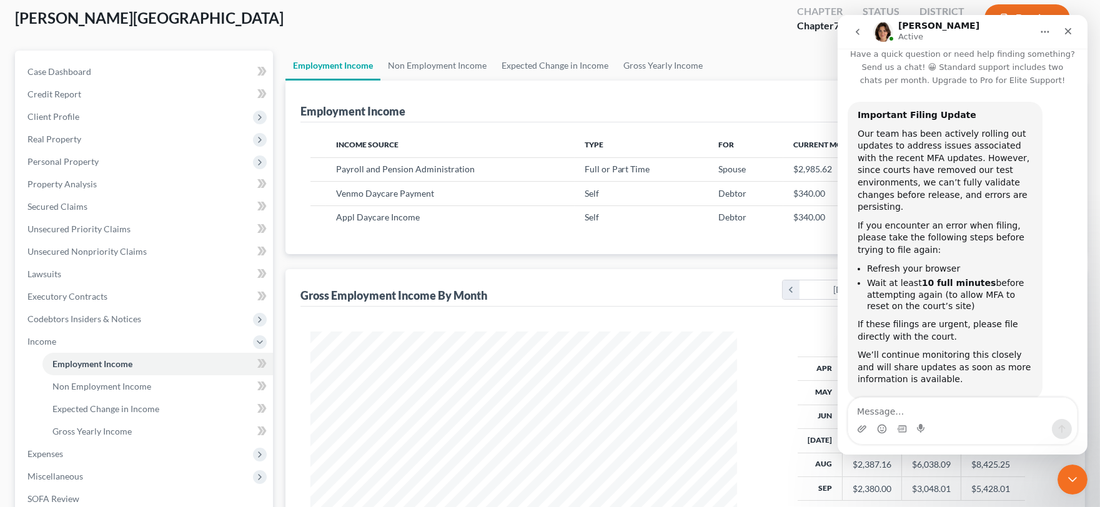
scroll to position [27, 0]
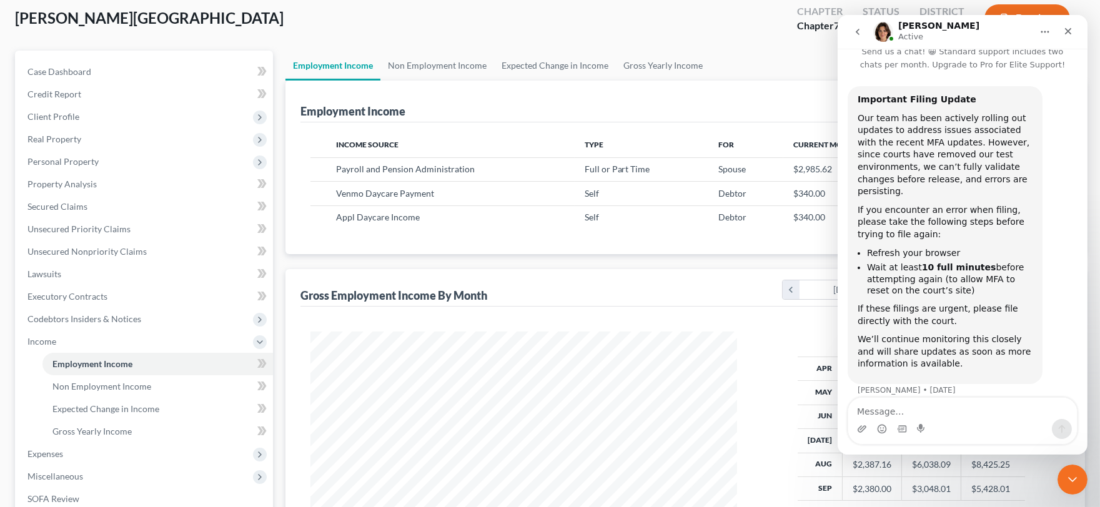
click at [852, 31] on icon "go back" at bounding box center [857, 32] width 10 height 10
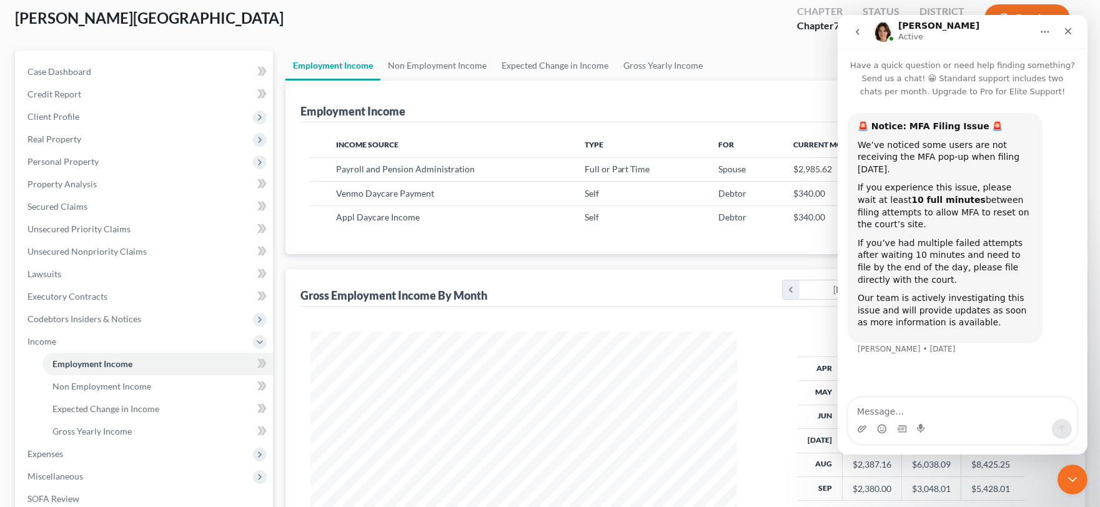
click at [860, 27] on icon "go back" at bounding box center [857, 32] width 10 height 10
